Goal: Find contact information: Find contact information

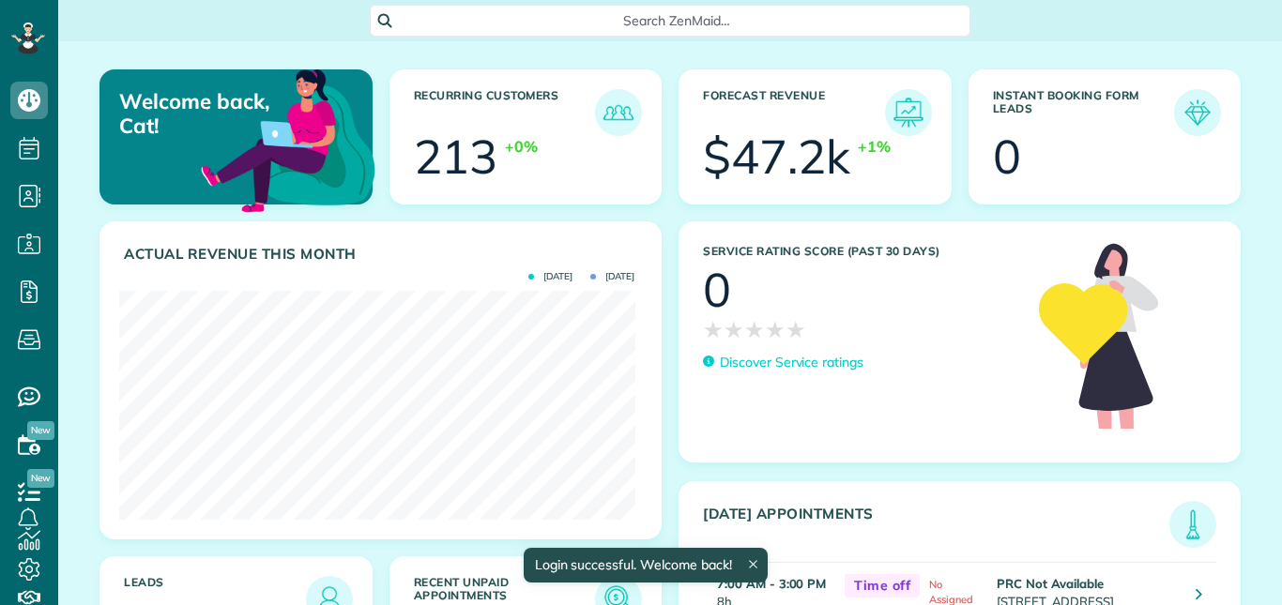
scroll to position [229, 515]
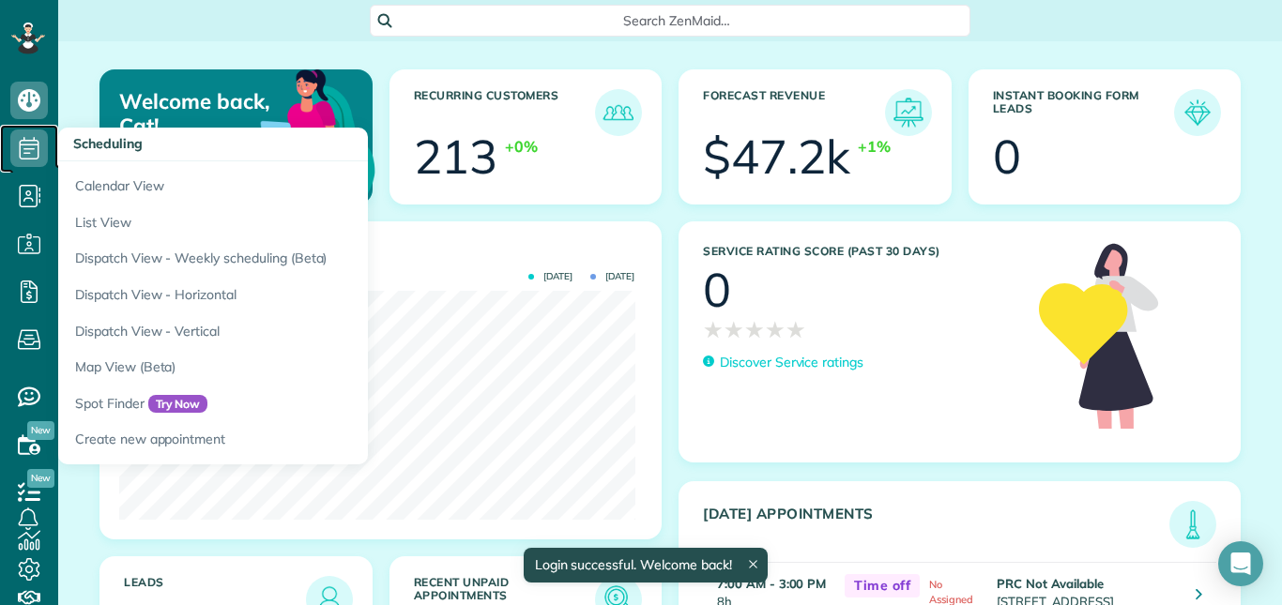
click at [35, 143] on icon at bounding box center [29, 148] width 38 height 38
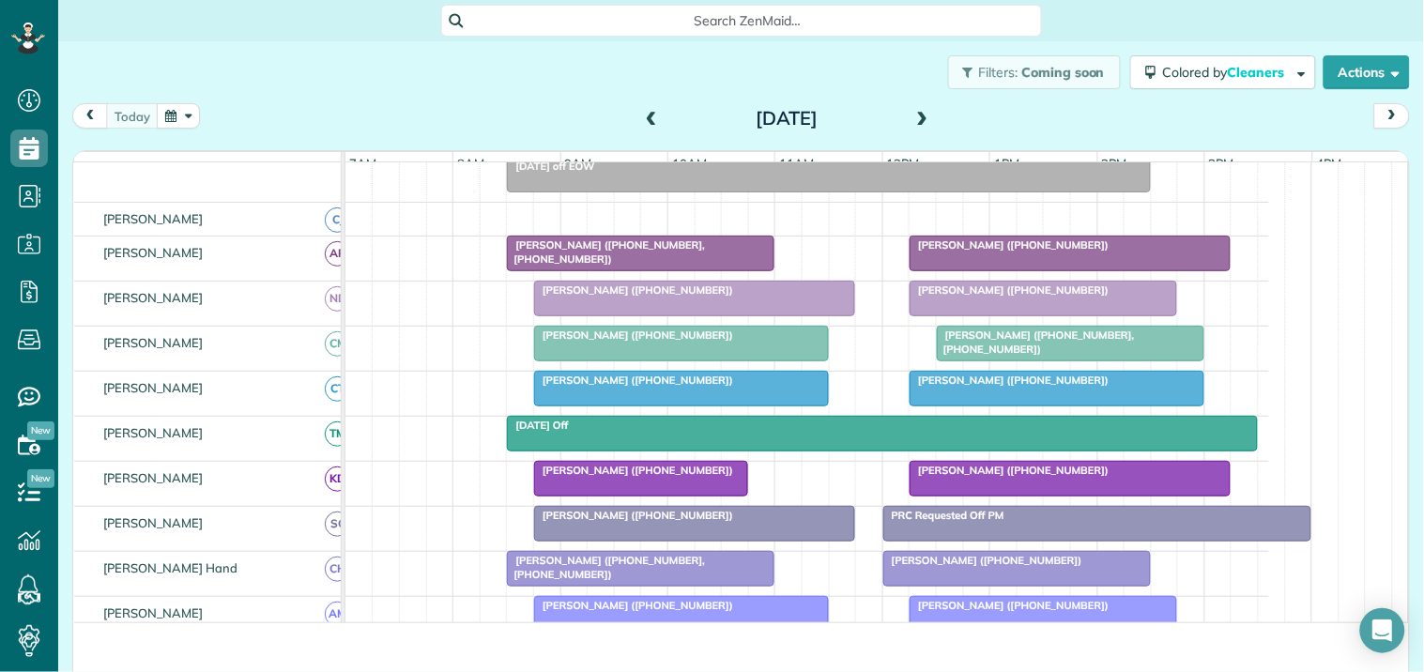
scroll to position [188, 0]
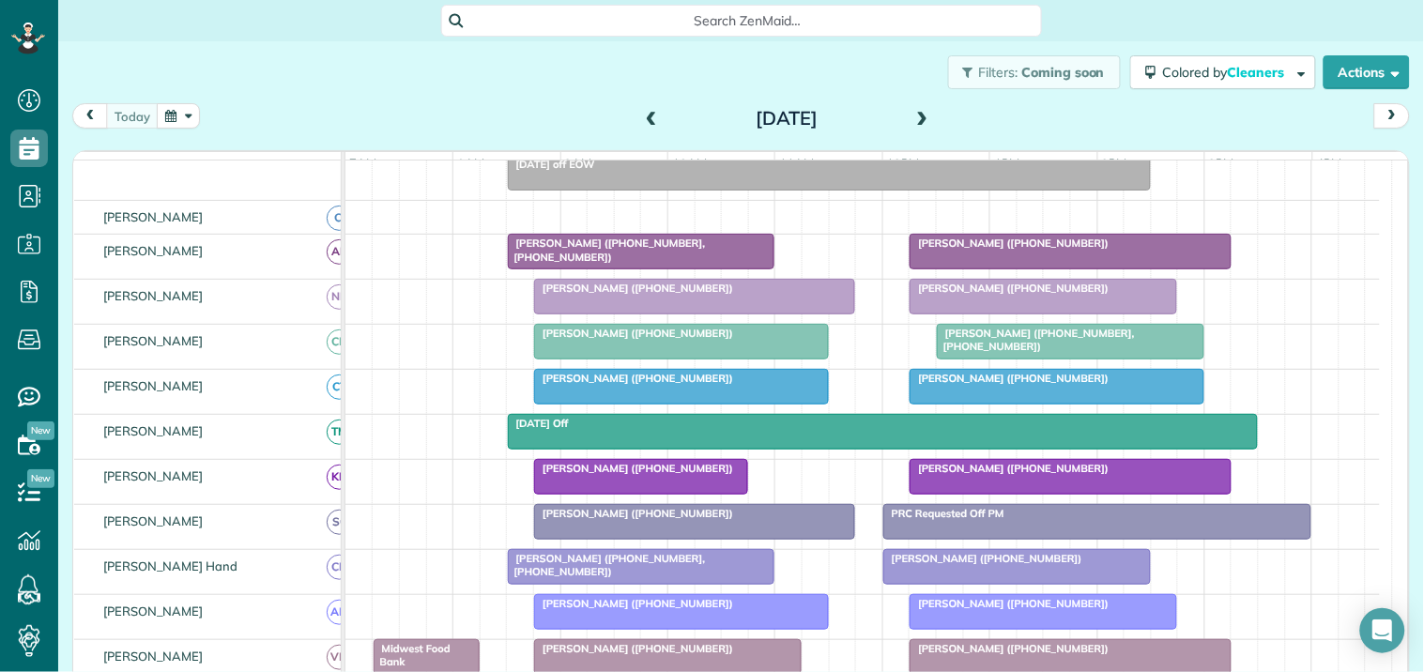
drag, startPoint x: 1111, startPoint y: 15, endPoint x: 469, endPoint y: 110, distance: 648.8
click at [469, 110] on div "[DATE] [DATE]" at bounding box center [740, 120] width 1337 height 35
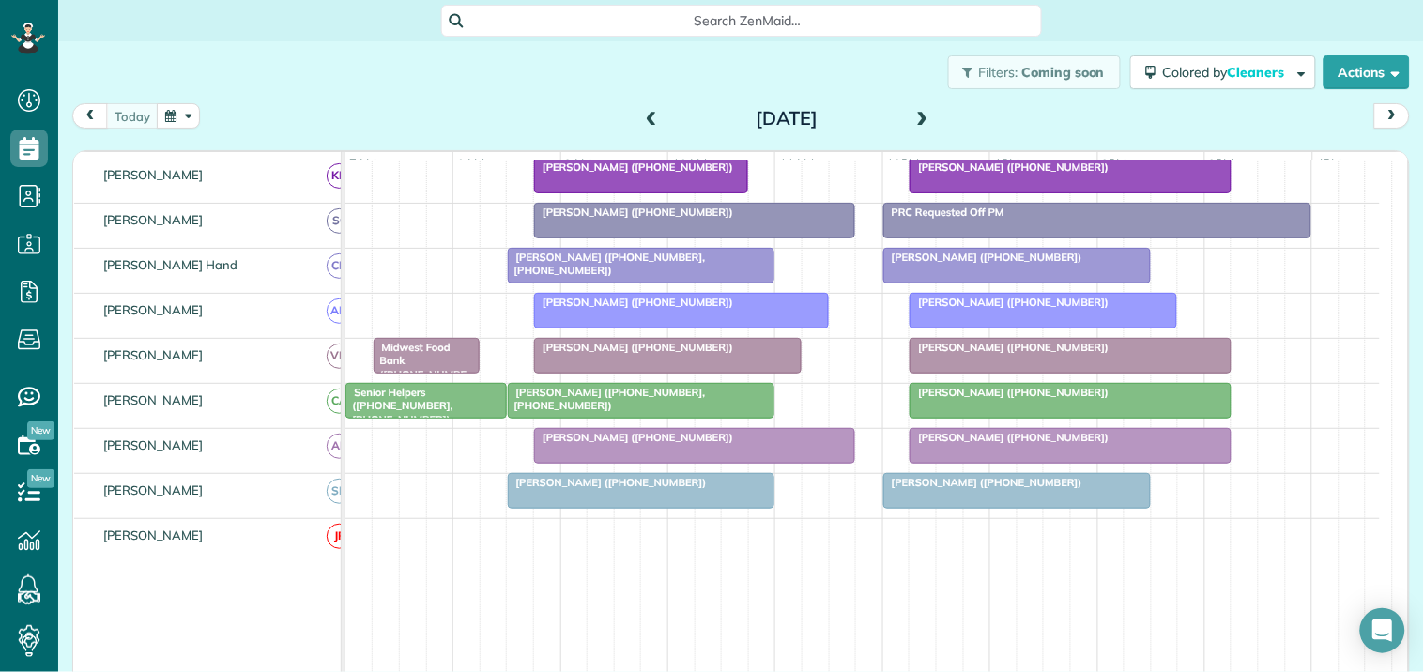
scroll to position [500, 0]
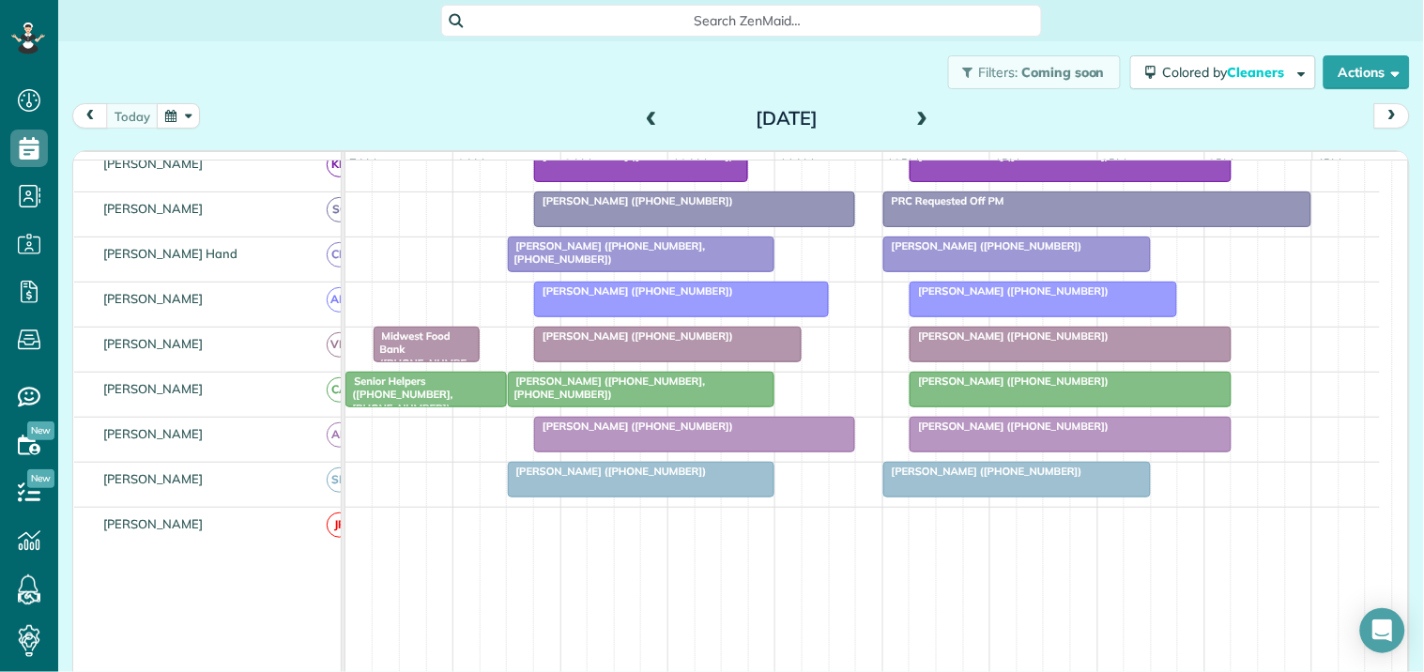
click at [1001, 388] on span "[PERSON_NAME] ([PHONE_NUMBER])" at bounding box center [1008, 380] width 201 height 13
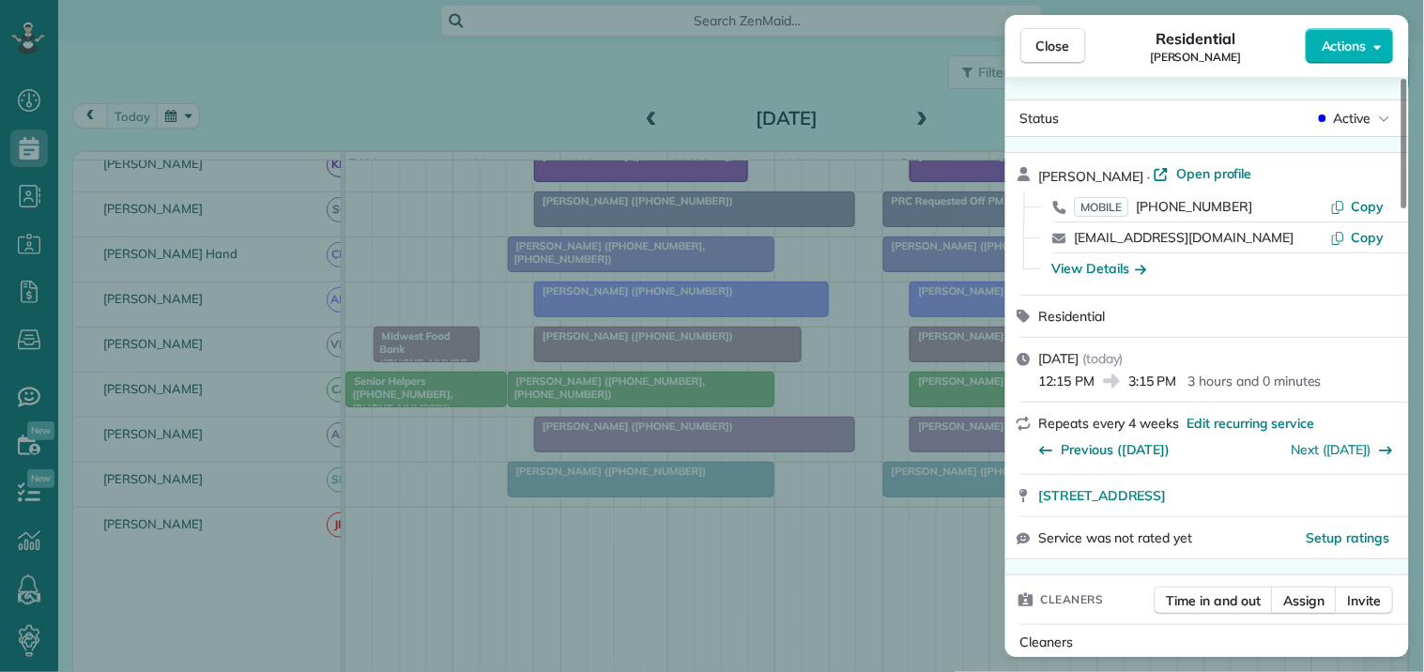
click at [1192, 172] on span "Open profile" at bounding box center [1214, 173] width 76 height 19
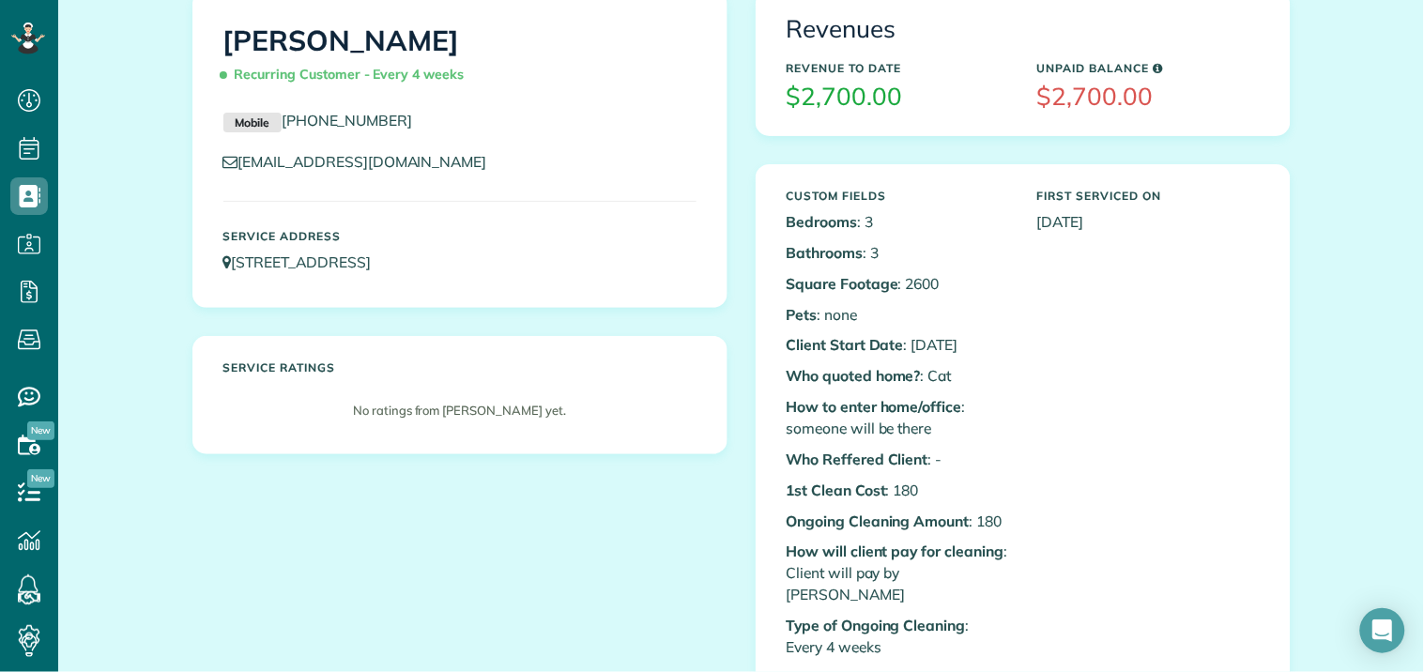
scroll to position [104, 0]
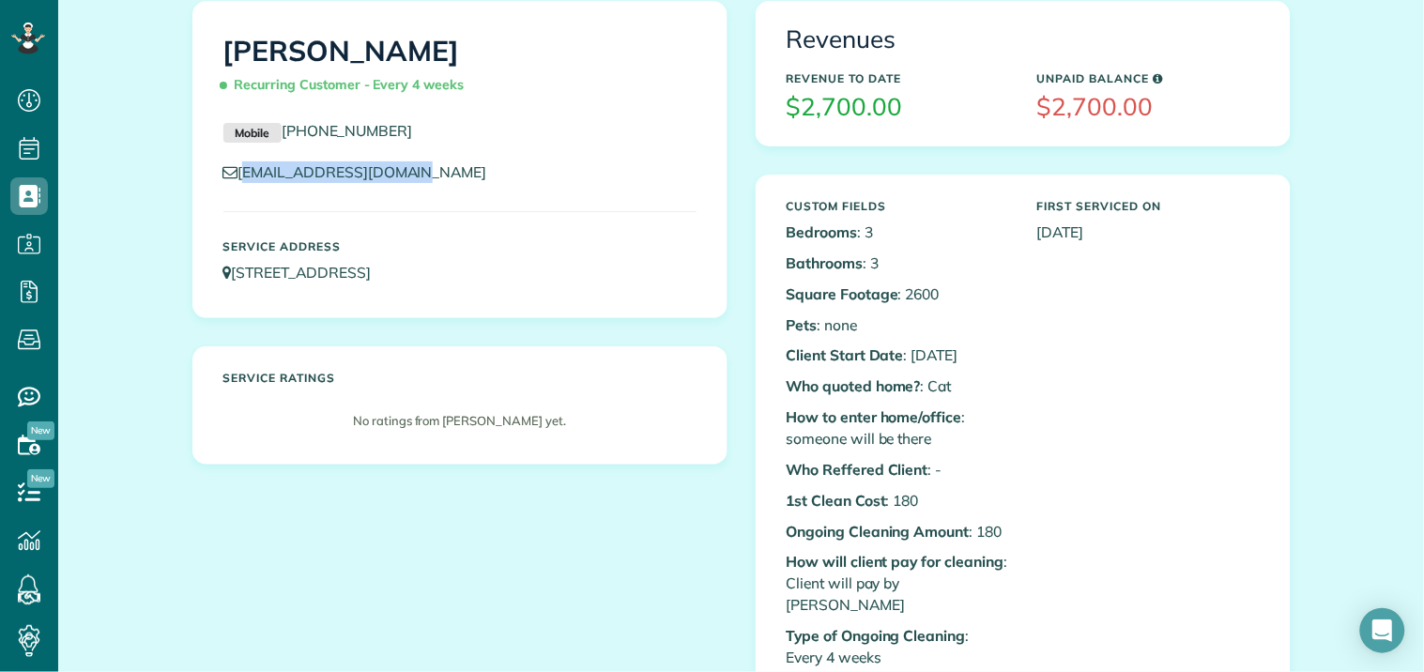
drag, startPoint x: 405, startPoint y: 178, endPoint x: 236, endPoint y: 183, distance: 169.0
click at [236, 183] on div "[EMAIL_ADDRESS][DOMAIN_NAME]" at bounding box center [459, 176] width 501 height 31
copy link "[EMAIL_ADDRESS][DOMAIN_NAME]"
click at [481, 607] on div "Monika Shah Recurring Customer - Every 4 weeks Mobile (847) 971-3235 m.shah1411…" at bounding box center [741, 429] width 1126 height 856
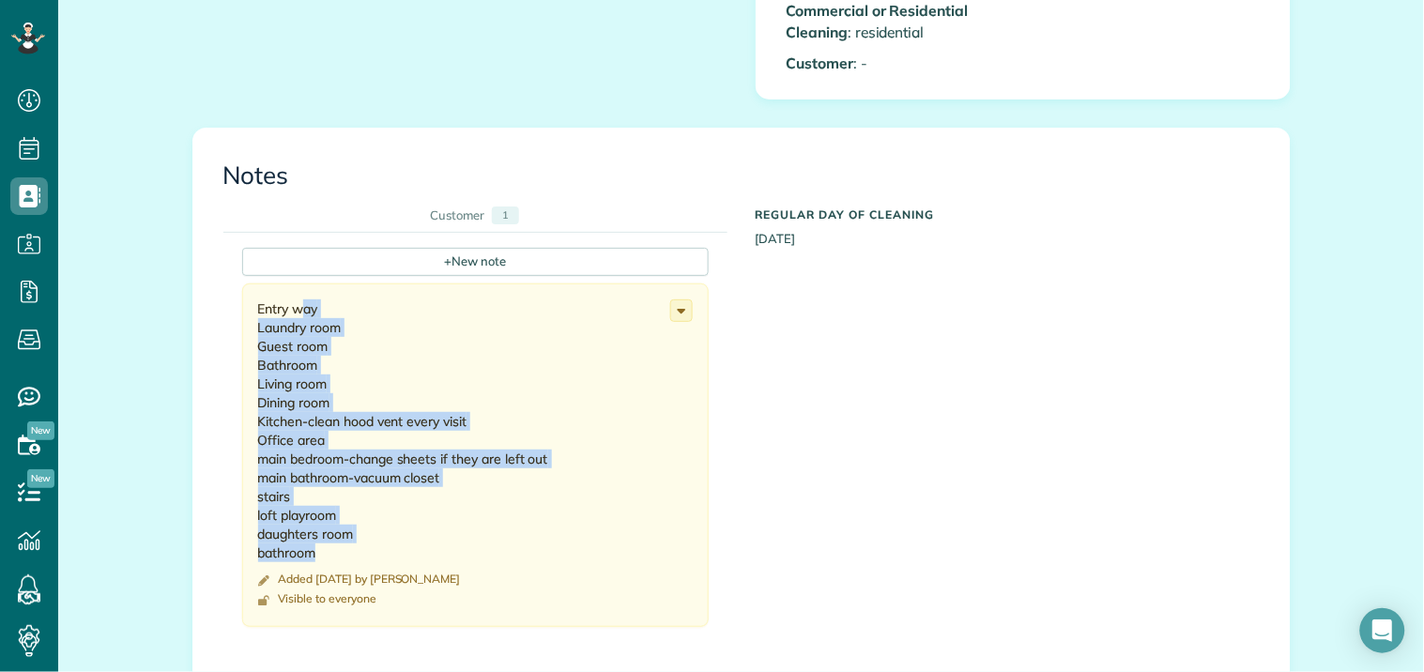
drag, startPoint x: 251, startPoint y: 285, endPoint x: 386, endPoint y: 539, distance: 287.1
click at [386, 539] on div "Entry way Laundry room Guest room Bathroom Living room Dining room Kitchen-clea…" at bounding box center [464, 430] width 412 height 263
copy div "Entry way Laundry room Guest room Bathroom Living room Dining room Kitchen-clea…"
